Goal: Information Seeking & Learning: Learn about a topic

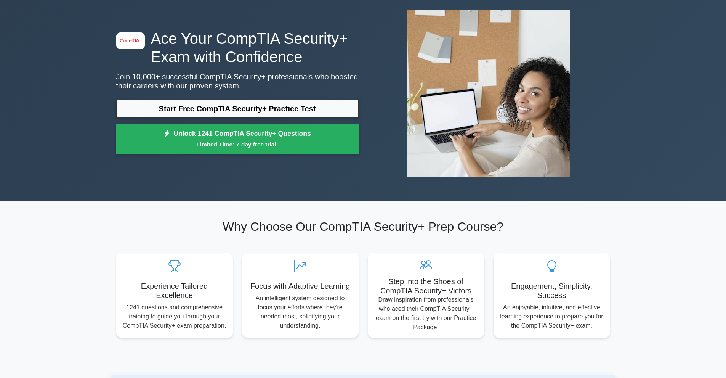
scroll to position [38, 0]
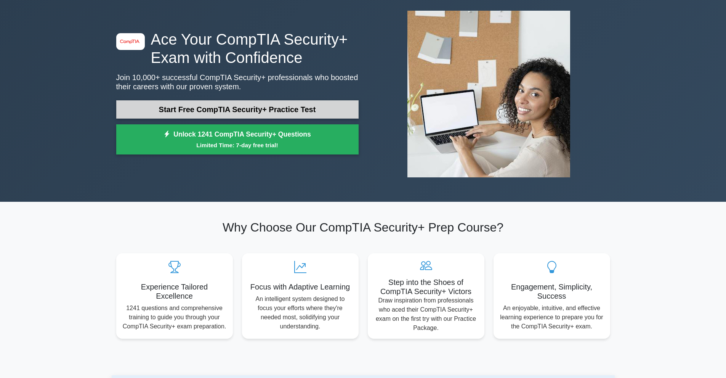
click at [199, 106] on link "Start Free CompTIA Security+ Practice Test" at bounding box center [237, 109] width 242 height 18
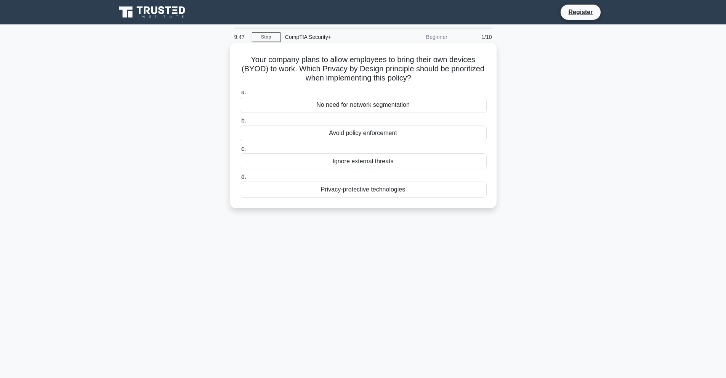
click at [361, 192] on div "Privacy-protective technologies" at bounding box center [363, 189] width 247 height 16
click at [240, 179] on input "d. Privacy-protective technologies" at bounding box center [240, 177] width 0 height 5
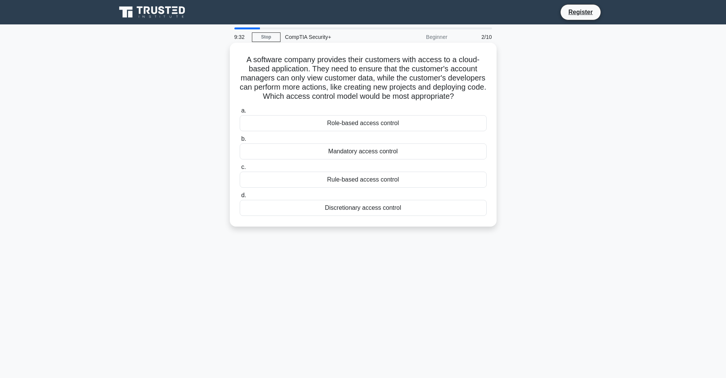
click at [346, 131] on div "Role-based access control" at bounding box center [363, 123] width 247 height 16
click at [240, 113] on input "a. Role-based access control" at bounding box center [240, 110] width 0 height 5
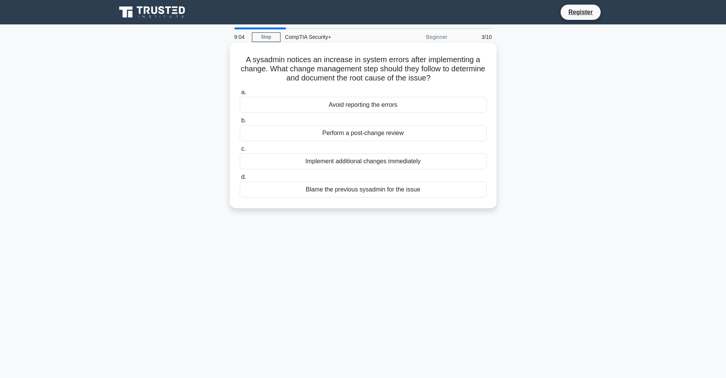
click at [343, 132] on div "Perform a post-change review" at bounding box center [363, 133] width 247 height 16
click at [240, 123] on input "b. Perform a post-change review" at bounding box center [240, 120] width 0 height 5
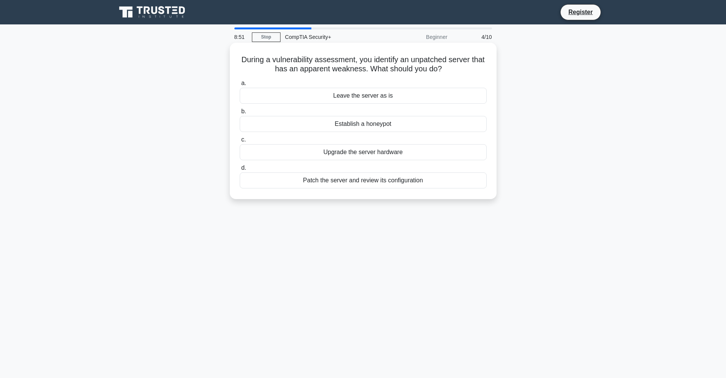
click at [361, 181] on div "Patch the server and review its configuration" at bounding box center [363, 180] width 247 height 16
click at [240, 170] on input "d. Patch the server and review its configuration" at bounding box center [240, 167] width 0 height 5
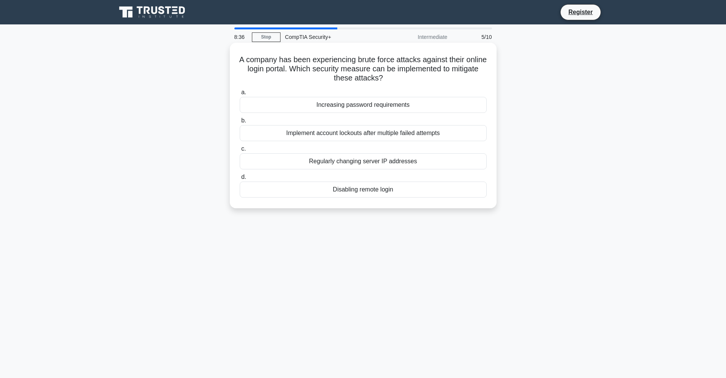
click at [375, 134] on div "Implement account lockouts after multiple failed attempts" at bounding box center [363, 133] width 247 height 16
click at [240, 123] on input "b. Implement account lockouts after multiple failed attempts" at bounding box center [240, 120] width 0 height 5
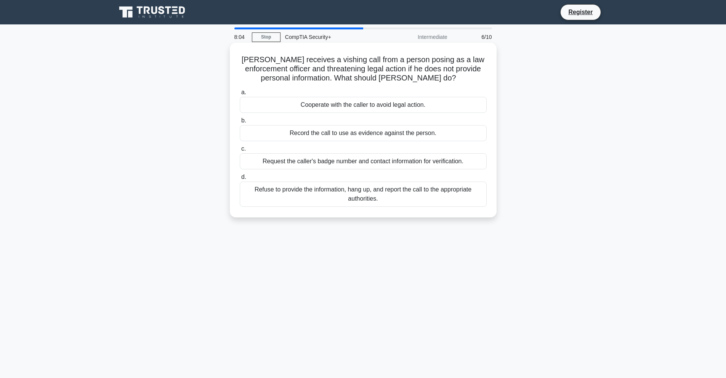
click at [353, 197] on div "Refuse to provide the information, hang up, and report the call to the appropri…" at bounding box center [363, 193] width 247 height 25
click at [240, 179] on input "d. Refuse to provide the information, hang up, and report the call to the appro…" at bounding box center [240, 177] width 0 height 5
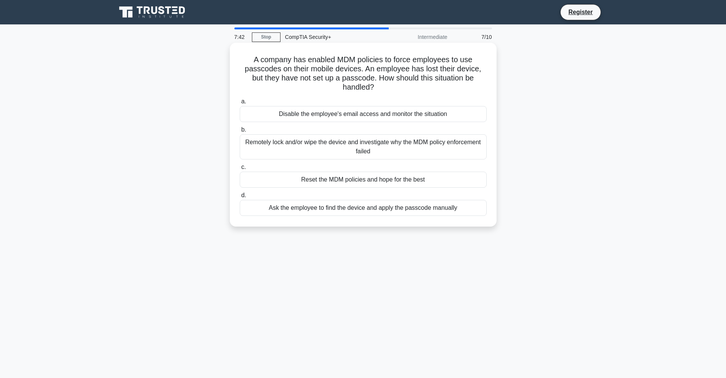
click at [328, 141] on div "Remotely lock and/or wipe the device and investigate why the MDM policy enforce…" at bounding box center [363, 146] width 247 height 25
click at [240, 132] on input "b. Remotely lock and/or wipe the device and investigate why the MDM policy enfo…" at bounding box center [240, 129] width 0 height 5
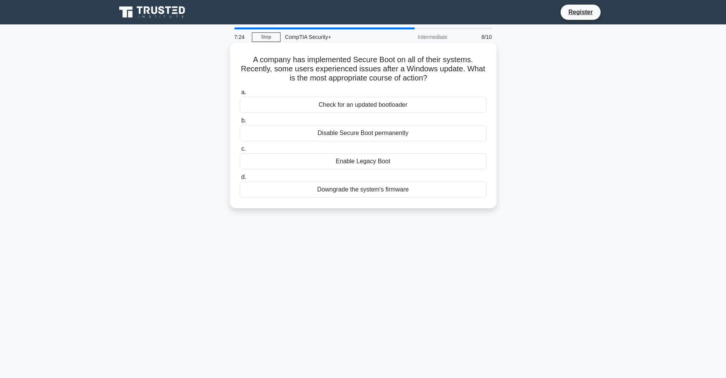
click at [380, 165] on div "Enable Legacy Boot" at bounding box center [363, 161] width 247 height 16
click at [240, 151] on input "c. Enable Legacy Boot" at bounding box center [240, 148] width 0 height 5
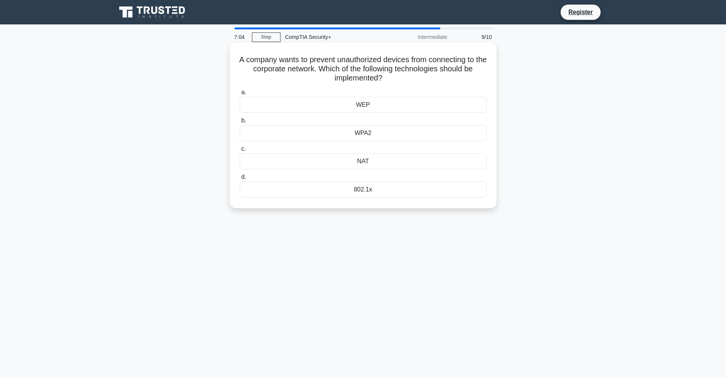
click at [373, 133] on div "WPA2" at bounding box center [363, 133] width 247 height 16
click at [240, 123] on input "b. WPA2" at bounding box center [240, 120] width 0 height 5
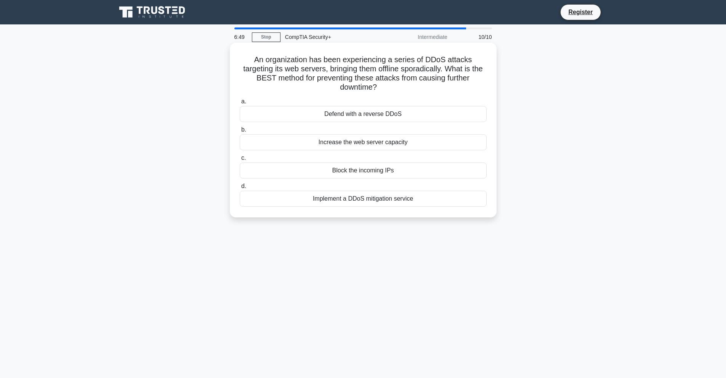
click at [360, 199] on div "Implement a DDoS mitigation service" at bounding box center [363, 199] width 247 height 16
click at [240, 189] on input "d. Implement a DDoS mitigation service" at bounding box center [240, 186] width 0 height 5
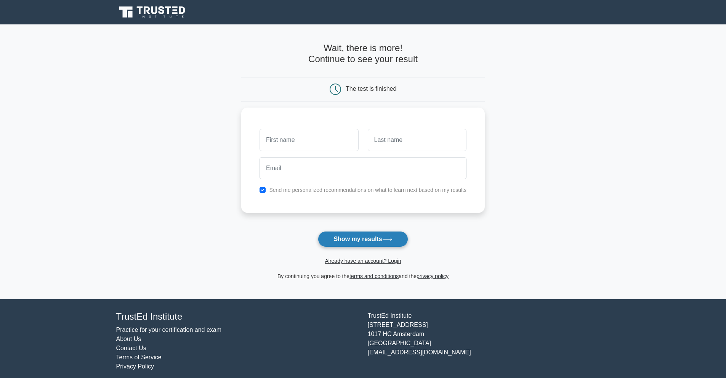
click at [365, 233] on button "Show my results" at bounding box center [363, 239] width 90 height 16
click at [310, 144] on input "text" at bounding box center [309, 138] width 99 height 22
type input "gd"
click at [405, 139] on input "text" at bounding box center [417, 138] width 99 height 22
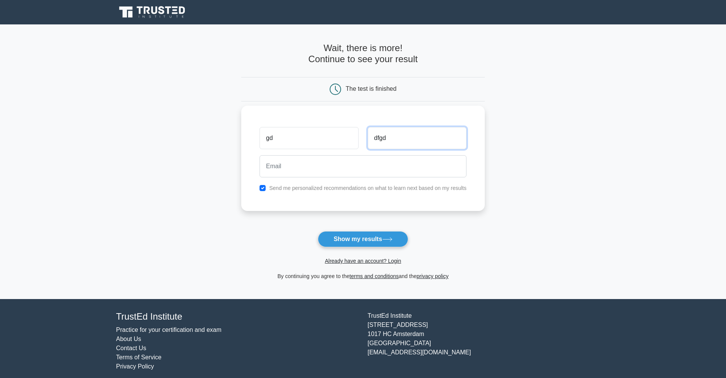
type input "dfgd"
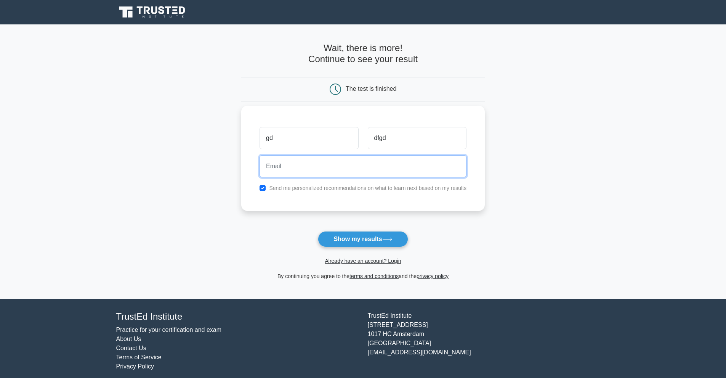
click at [304, 163] on input "email" at bounding box center [363, 166] width 207 height 22
click at [306, 168] on input "ocqegsxmyzpngrydrm@enotj.com" at bounding box center [363, 166] width 207 height 22
paste input "jifcyctexasejsghfh@nesopf"
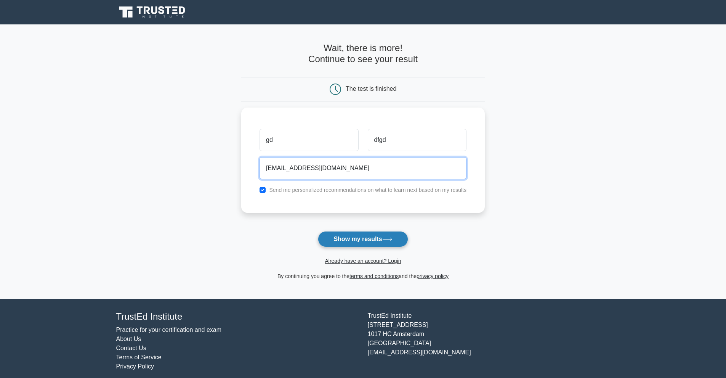
type input "jifcyctexasejsghfh@nesopf.com"
click at [358, 238] on button "Show my results" at bounding box center [363, 239] width 90 height 16
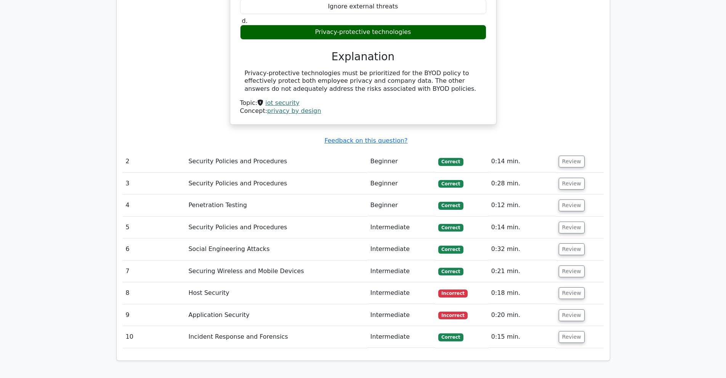
scroll to position [800, 0]
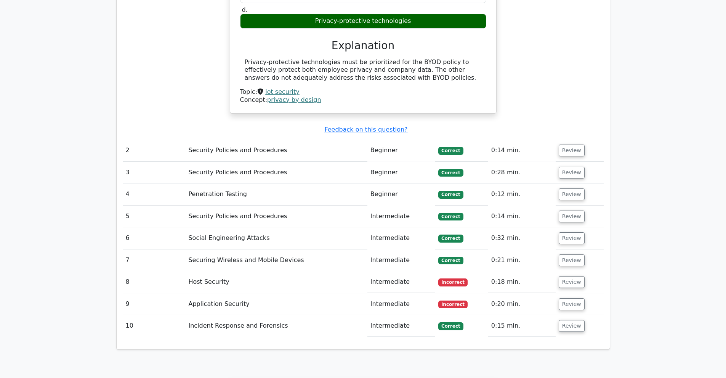
drag, startPoint x: 189, startPoint y: 253, endPoint x: 201, endPoint y: 253, distance: 12.6
click at [189, 271] on td "Host Security" at bounding box center [276, 282] width 182 height 22
click at [565, 276] on button "Review" at bounding box center [572, 282] width 26 height 12
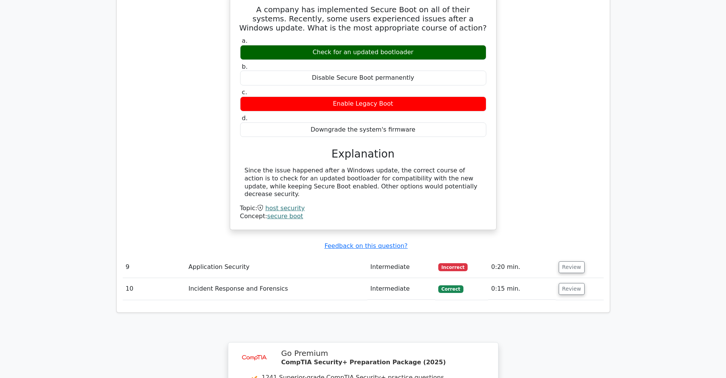
scroll to position [1105, 0]
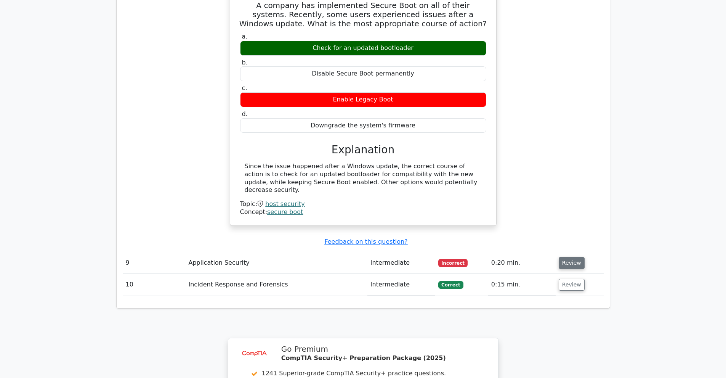
click at [569, 257] on button "Review" at bounding box center [572, 263] width 26 height 12
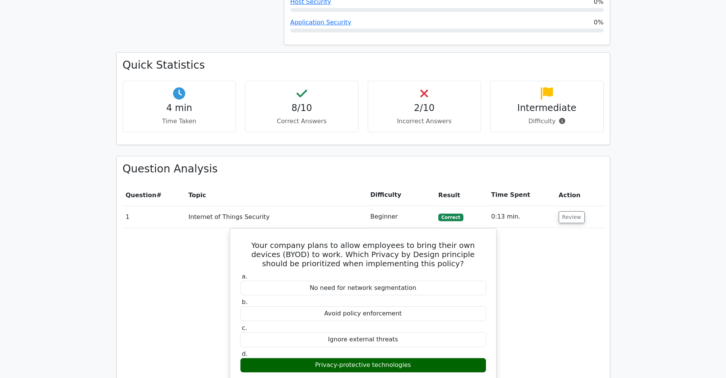
scroll to position [457, 0]
